Goal: Task Accomplishment & Management: Manage account settings

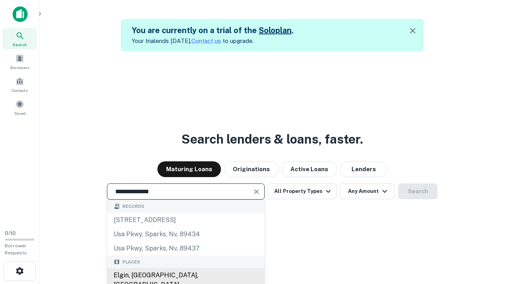
click at [186, 276] on div "Elgin, [GEOGRAPHIC_DATA], [GEOGRAPHIC_DATA]" at bounding box center [185, 280] width 157 height 24
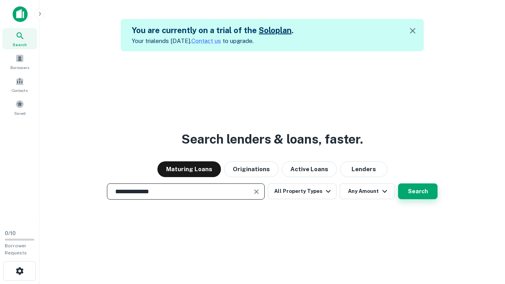
type input "**********"
click at [398, 184] on button "Search" at bounding box center [417, 192] width 39 height 16
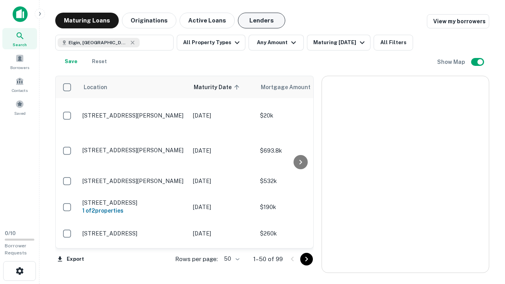
click at [262, 21] on button "Lenders" at bounding box center [261, 21] width 47 height 16
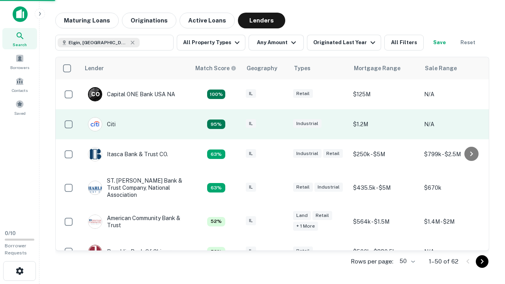
click at [280, 124] on div "IL" at bounding box center [265, 124] width 39 height 11
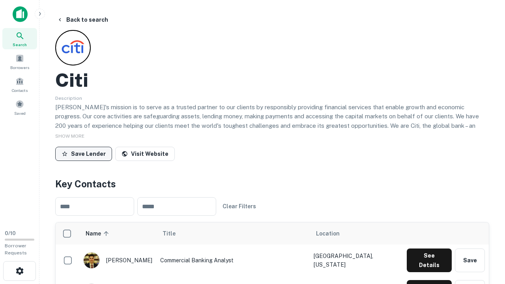
click at [84, 154] on button "Save Lender" at bounding box center [83, 154] width 57 height 14
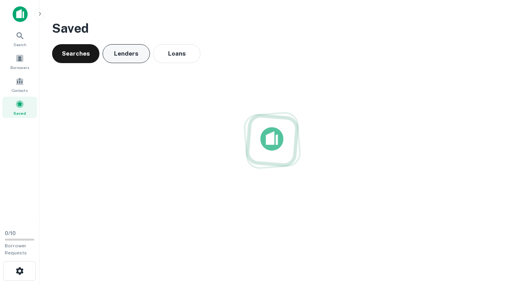
click at [126, 54] on button "Lenders" at bounding box center [126, 53] width 47 height 19
